Goal: Check status: Verify the current state of an ongoing process or item

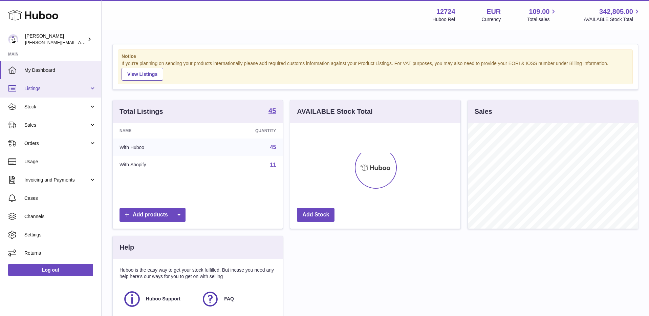
scroll to position [106, 170]
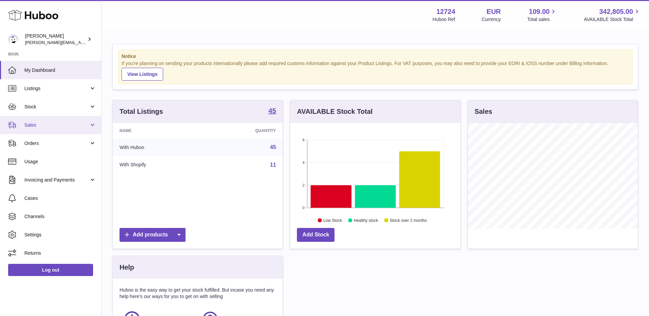
click at [40, 132] on link "Sales" at bounding box center [50, 125] width 101 height 18
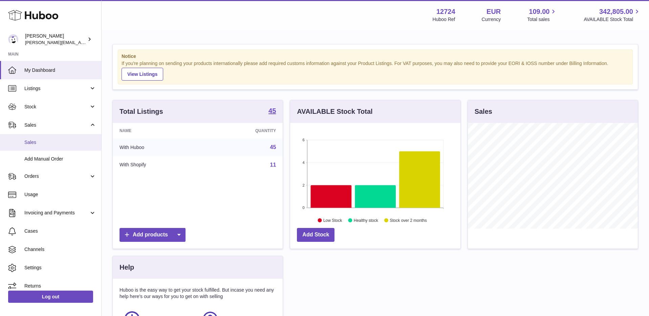
click at [43, 147] on link "Sales" at bounding box center [50, 142] width 101 height 17
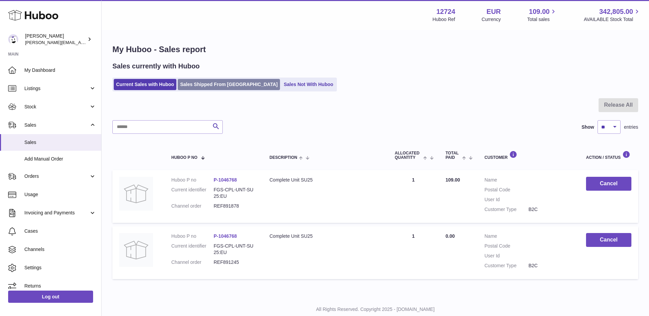
click at [199, 80] on link "Sales Shipped From [GEOGRAPHIC_DATA]" at bounding box center [229, 84] width 102 height 11
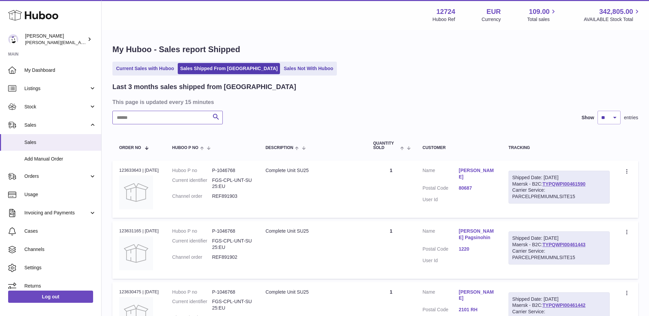
click at [151, 123] on input "text" at bounding box center [167, 118] width 110 height 14
paste input "*********"
type input "*********"
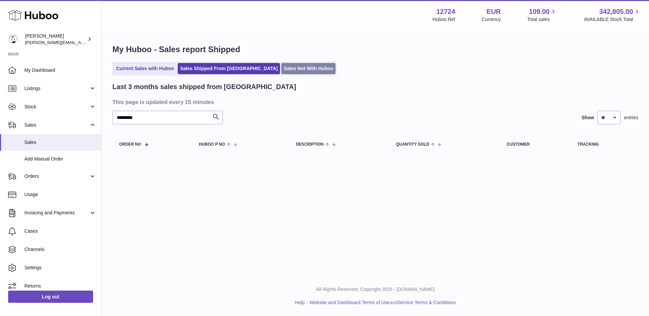
click at [281, 67] on link "Sales Not With Huboo" at bounding box center [308, 68] width 54 height 11
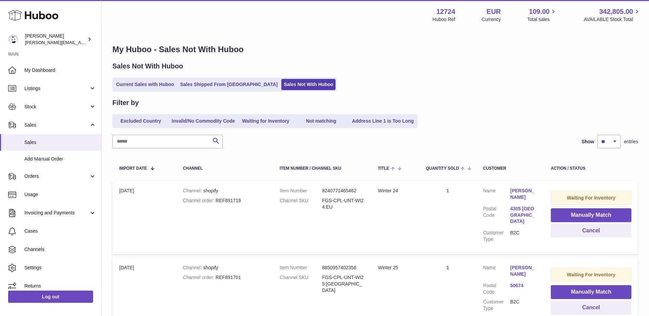
click at [232, 202] on div "Channel order REF891719" at bounding box center [224, 200] width 83 height 6
click at [237, 201] on div "Channel order REF891719" at bounding box center [224, 200] width 83 height 6
drag, startPoint x: 248, startPoint y: 201, endPoint x: 214, endPoint y: 201, distance: 33.5
click at [214, 201] on div "Channel order REF891719" at bounding box center [224, 200] width 83 height 6
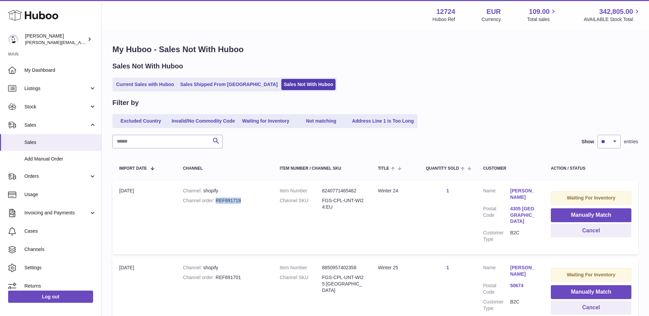
copy div "REF891719"
drag, startPoint x: 215, startPoint y: 269, endPoint x: 250, endPoint y: 269, distance: 34.5
click at [250, 274] on div "Channel order REF891701" at bounding box center [224, 277] width 83 height 6
copy div "REF891701"
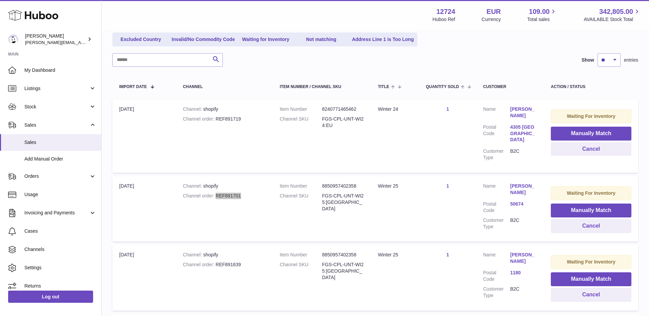
scroll to position [94, 0]
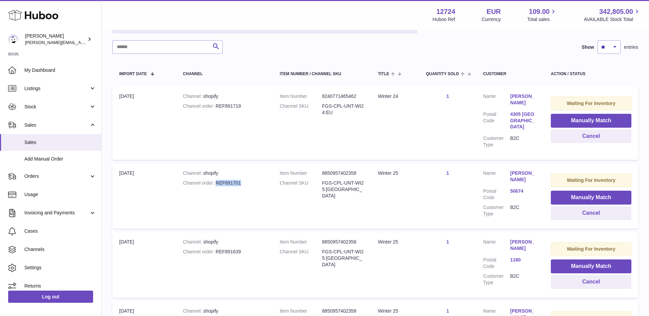
click at [227, 248] on div "Channel order REF891639" at bounding box center [224, 251] width 83 height 6
copy div "order REF891639"
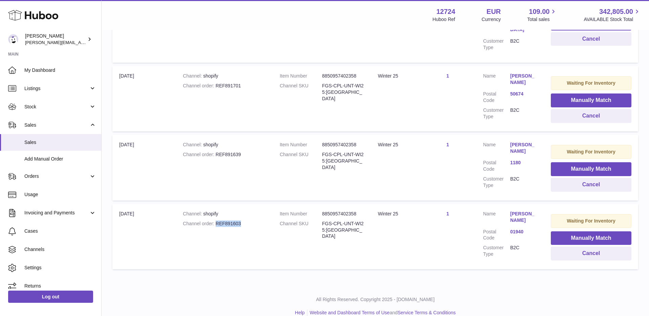
drag, startPoint x: 216, startPoint y: 213, endPoint x: 252, endPoint y: 213, distance: 36.2
click at [252, 220] on div "Channel order REF891603" at bounding box center [224, 223] width 83 height 6
copy div "REF891603"
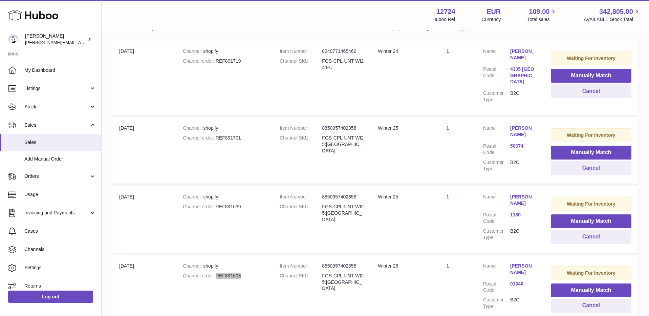
scroll to position [144, 0]
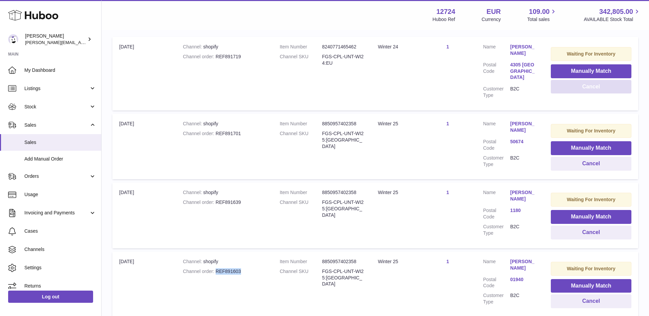
click at [592, 87] on button "Cancel" at bounding box center [590, 87] width 81 height 14
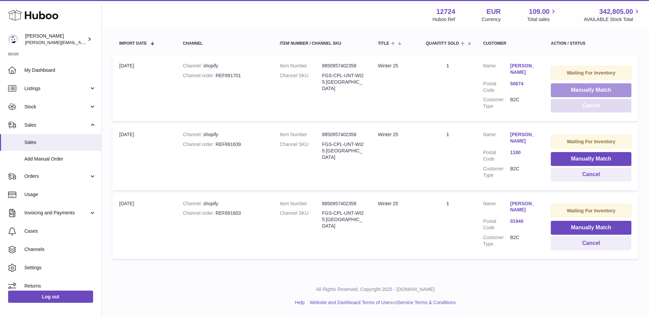
scroll to position [123, 0]
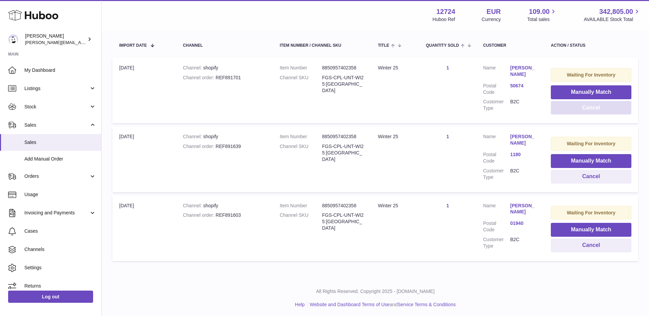
click at [587, 111] on button "Cancel" at bounding box center [590, 108] width 81 height 14
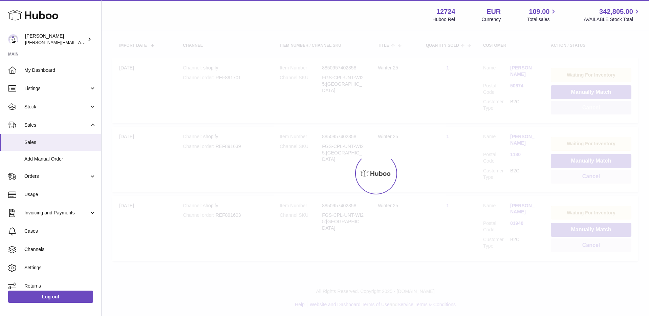
scroll to position [54, 0]
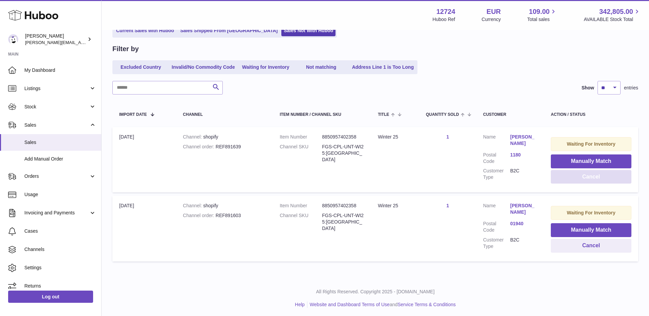
click at [570, 178] on button "Cancel" at bounding box center [590, 177] width 81 height 14
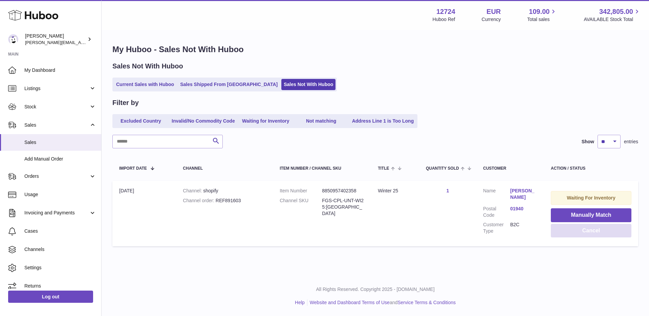
scroll to position [0, 0]
click at [576, 237] on button "Cancel" at bounding box center [590, 231] width 81 height 14
